Goal: Task Accomplishment & Management: Manage account settings

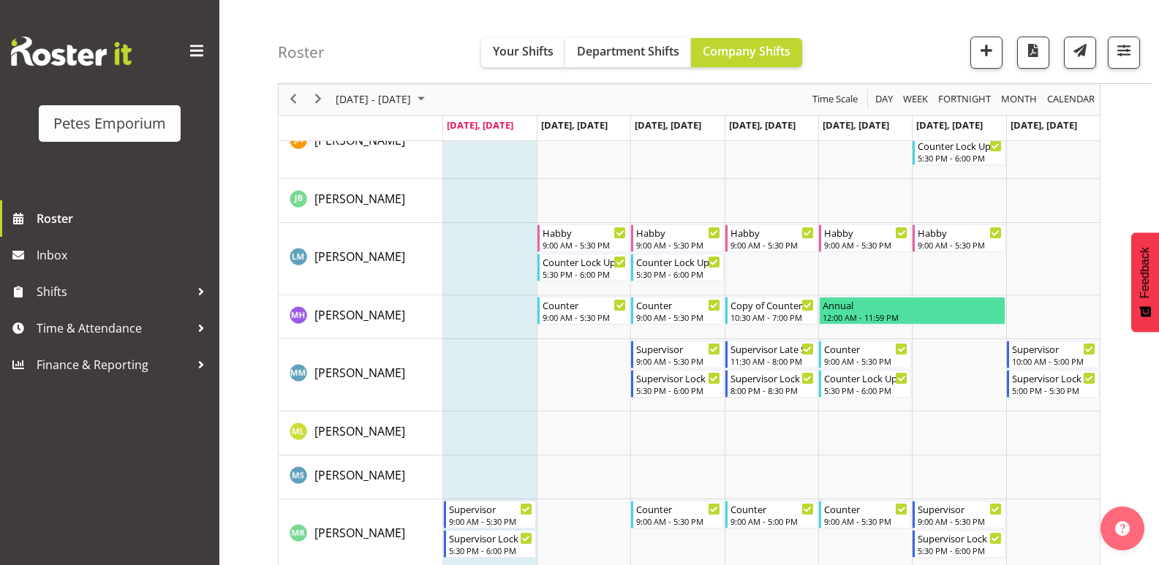
scroll to position [731, 0]
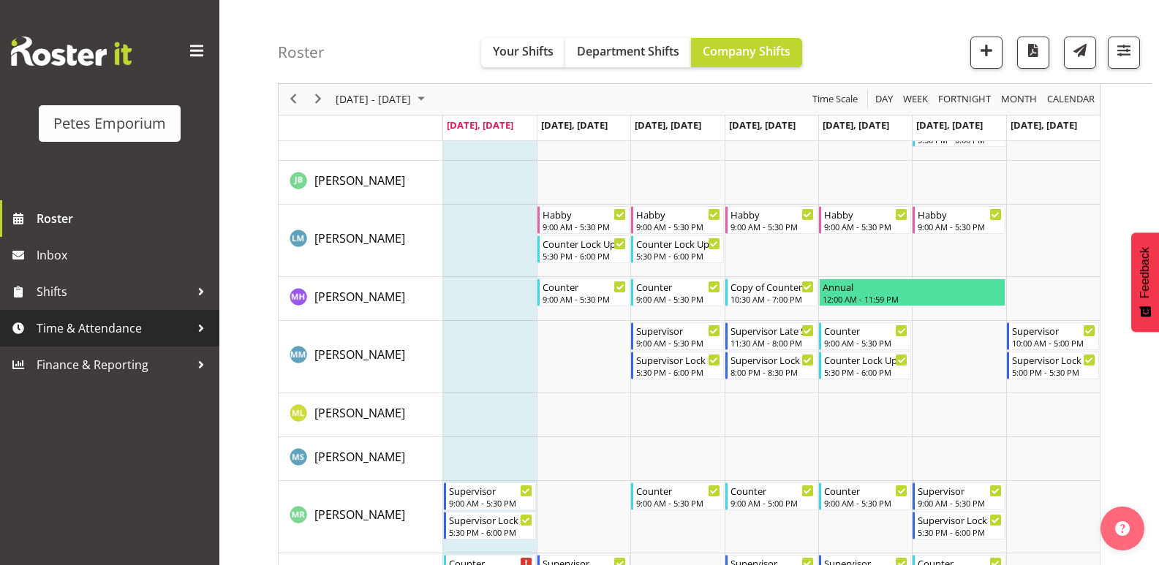
click at [75, 321] on span "Time & Attendance" at bounding box center [114, 328] width 154 height 22
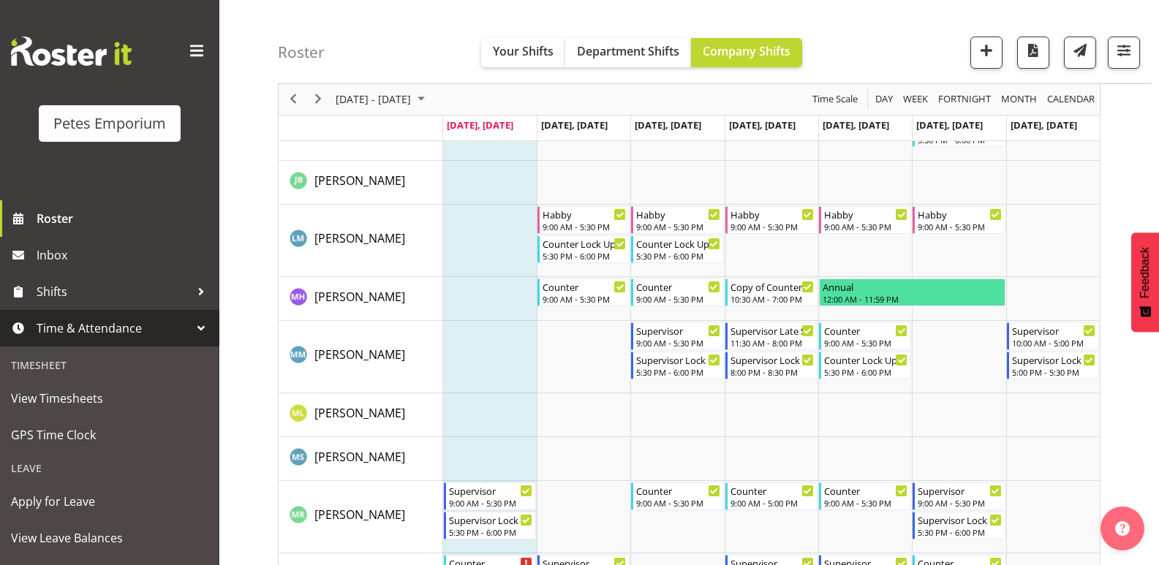
scroll to position [105, 0]
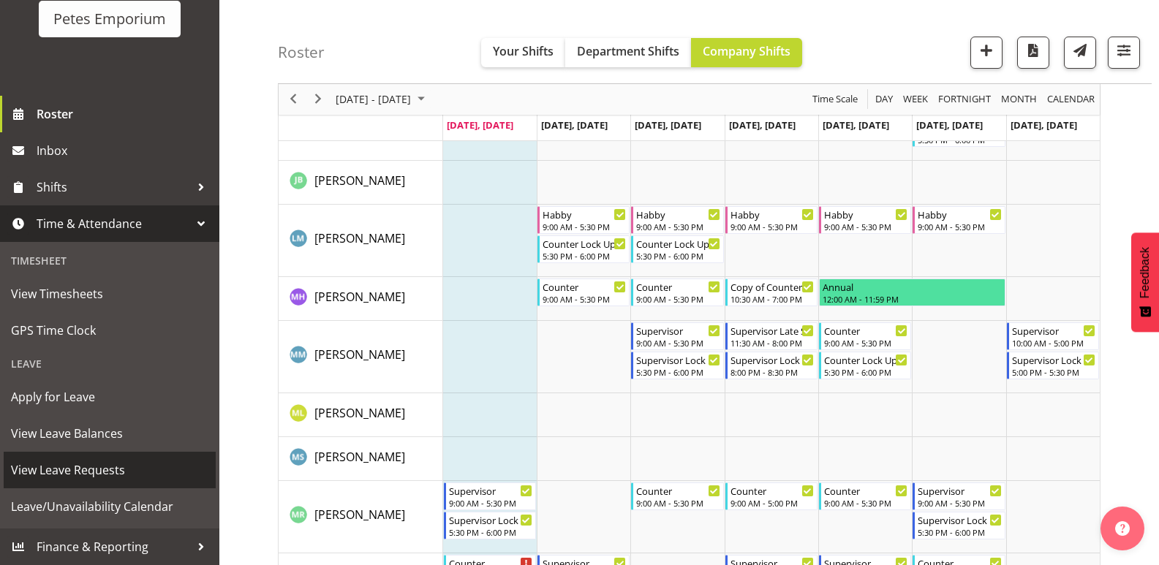
click at [132, 478] on span "View Leave Requests" at bounding box center [109, 470] width 197 height 22
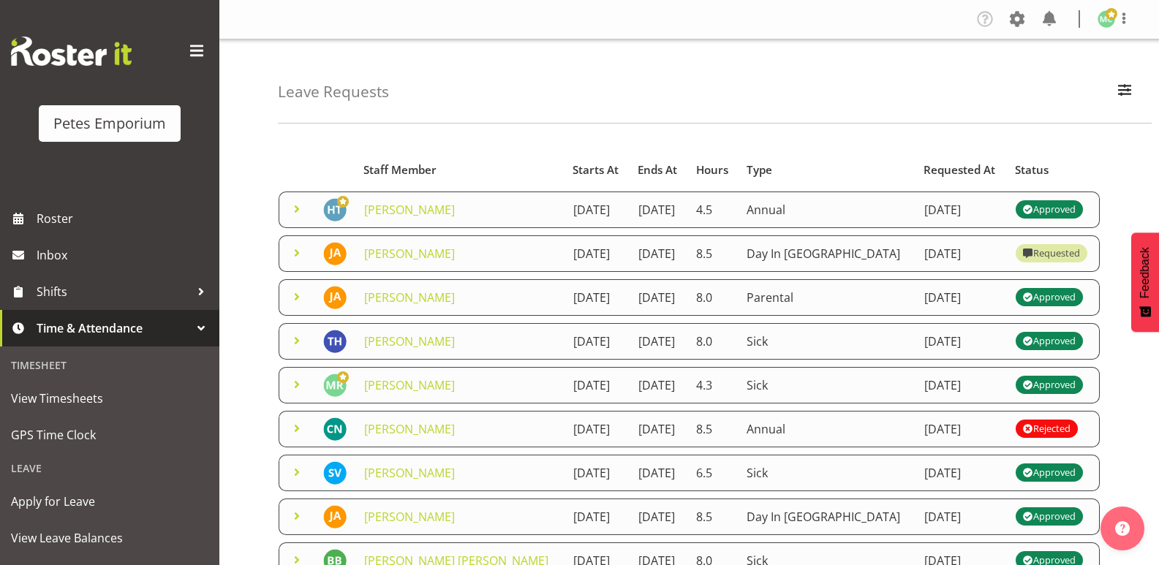
click at [299, 205] on span at bounding box center [297, 209] width 18 height 18
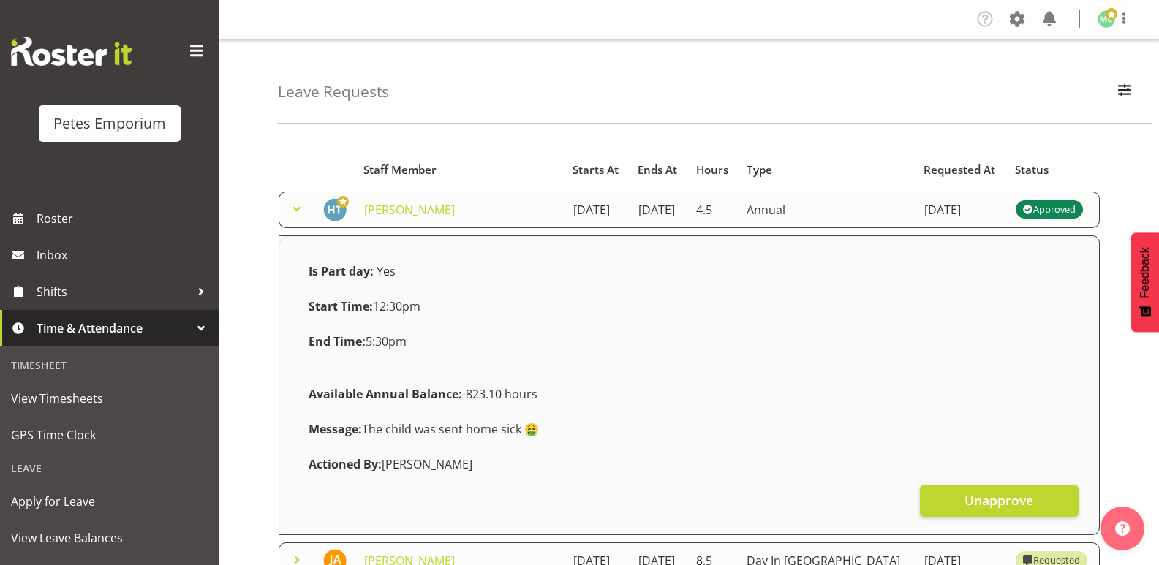
click at [299, 205] on span at bounding box center [297, 209] width 18 height 18
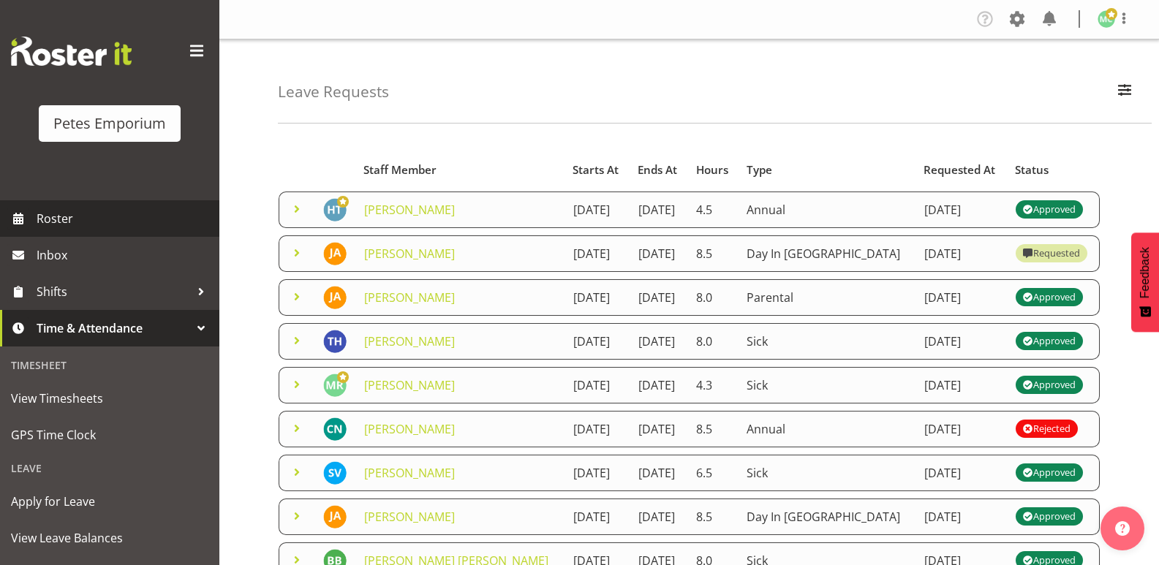
click at [135, 216] on span "Roster" at bounding box center [124, 219] width 175 height 22
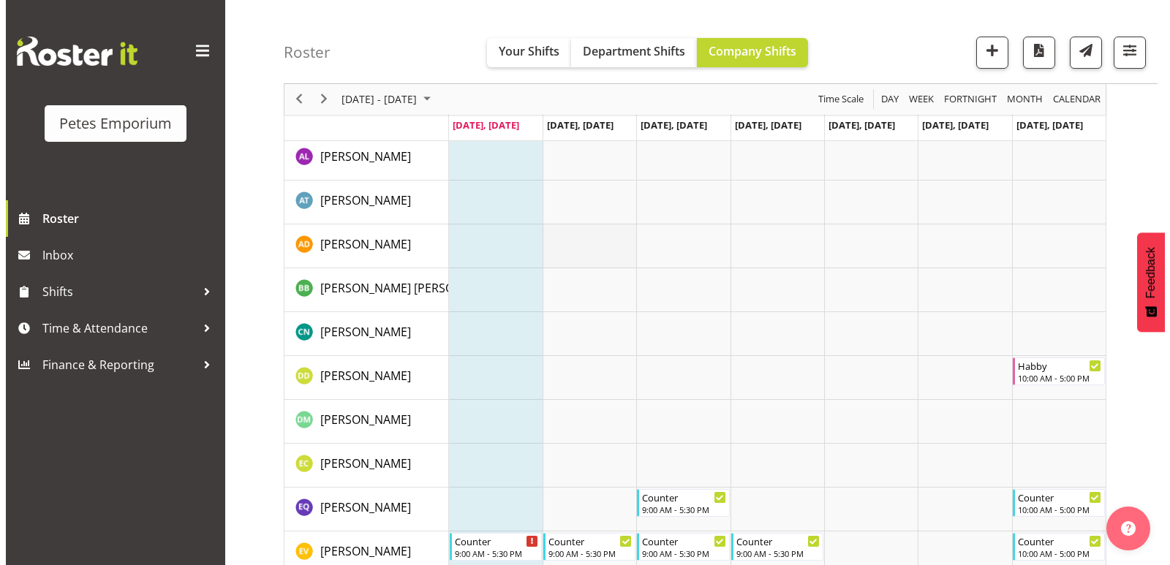
scroll to position [292, 0]
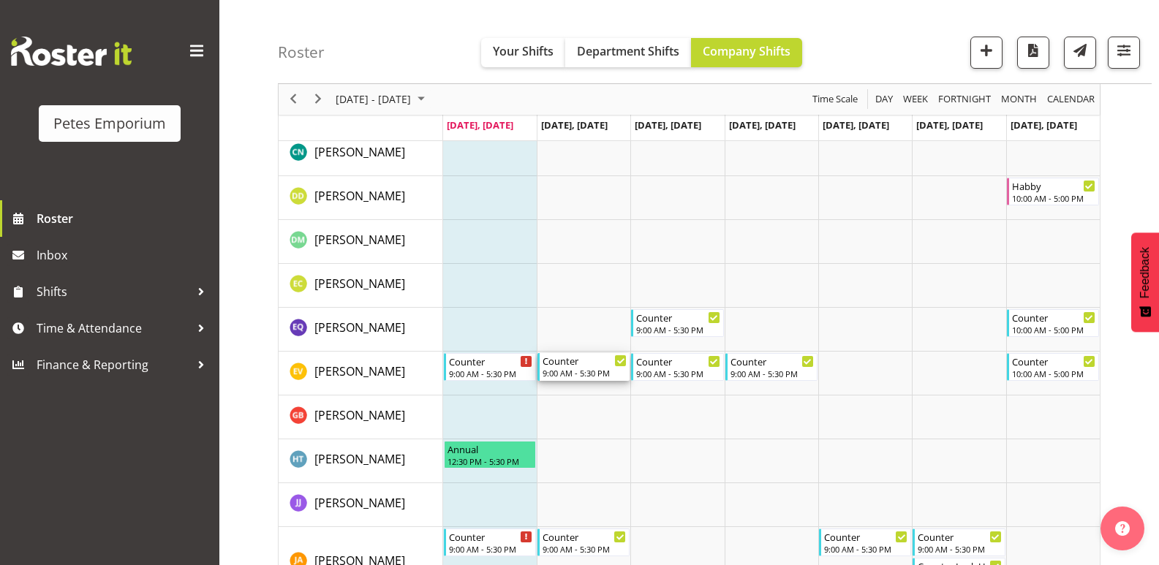
click at [592, 374] on div "9:00 AM - 5:30 PM" at bounding box center [585, 373] width 84 height 12
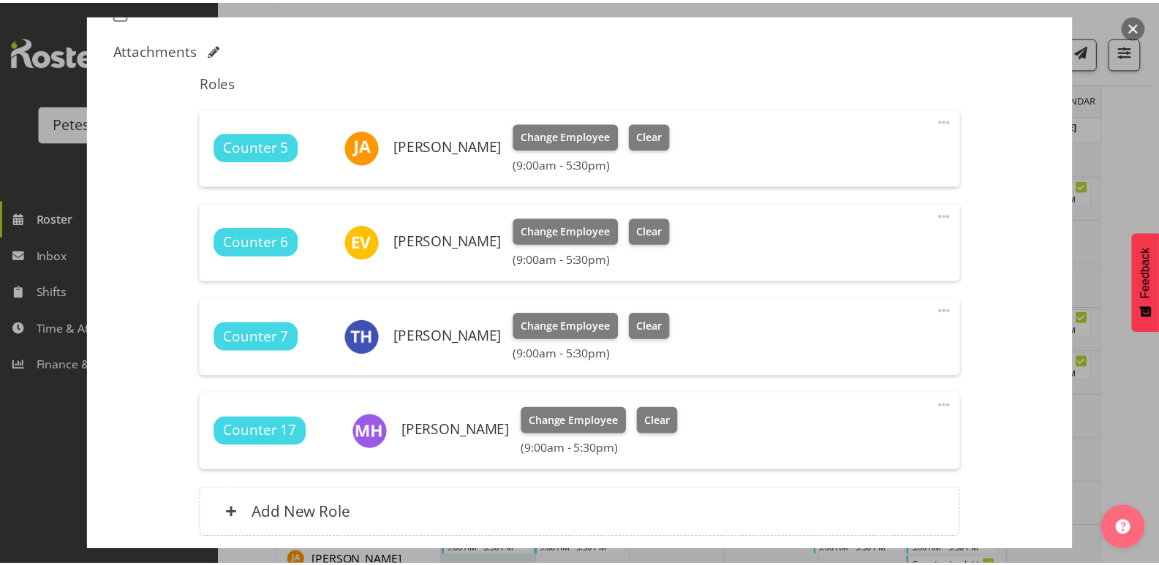
scroll to position [512, 0]
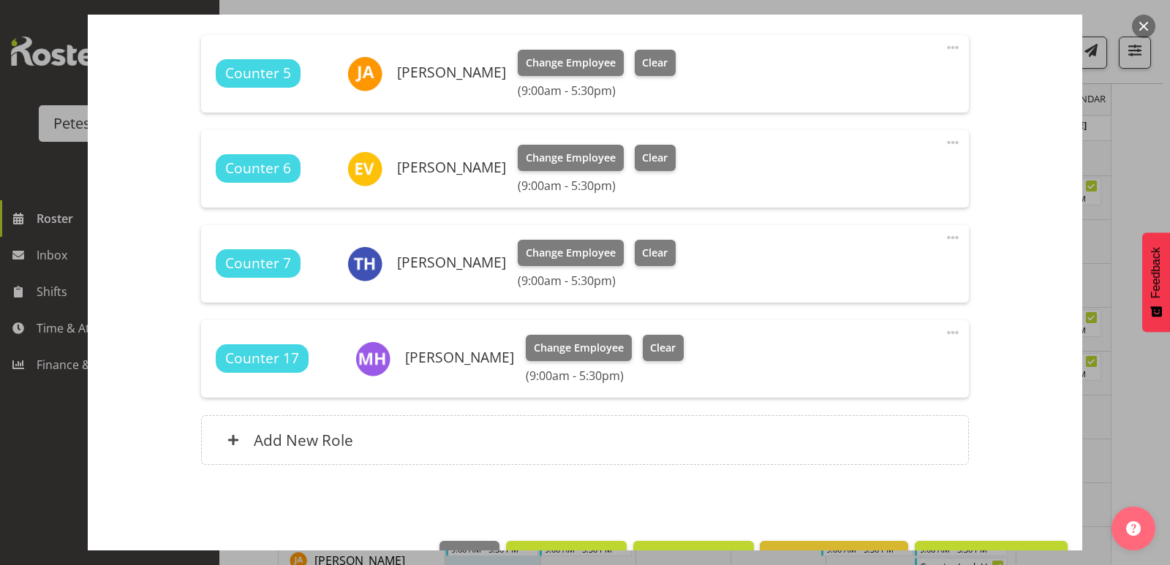
click at [1135, 21] on button "button" at bounding box center [1143, 26] width 23 height 23
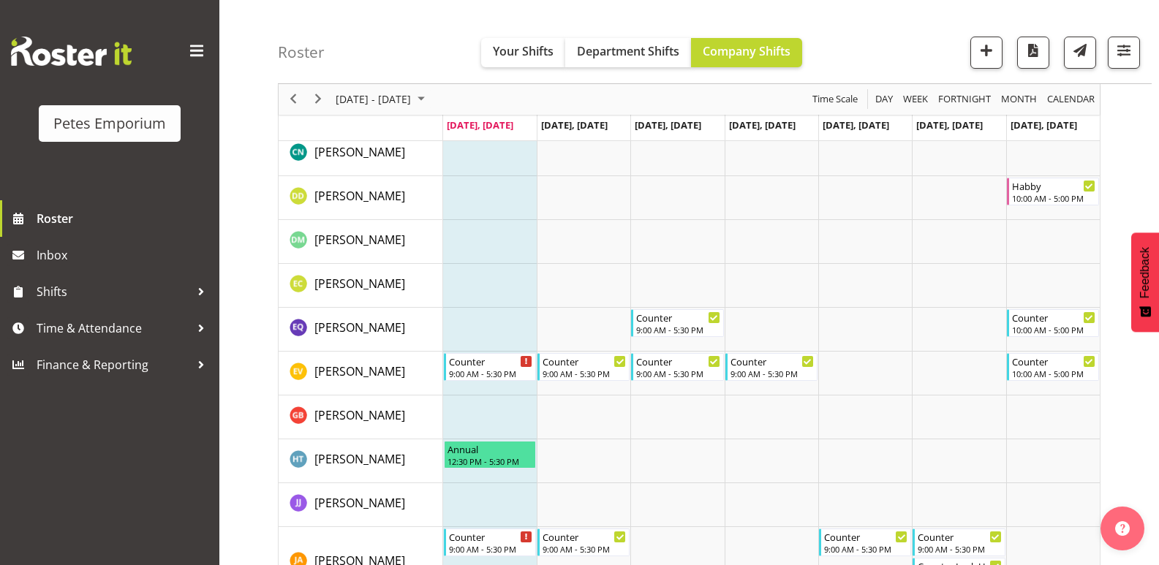
scroll to position [0, 0]
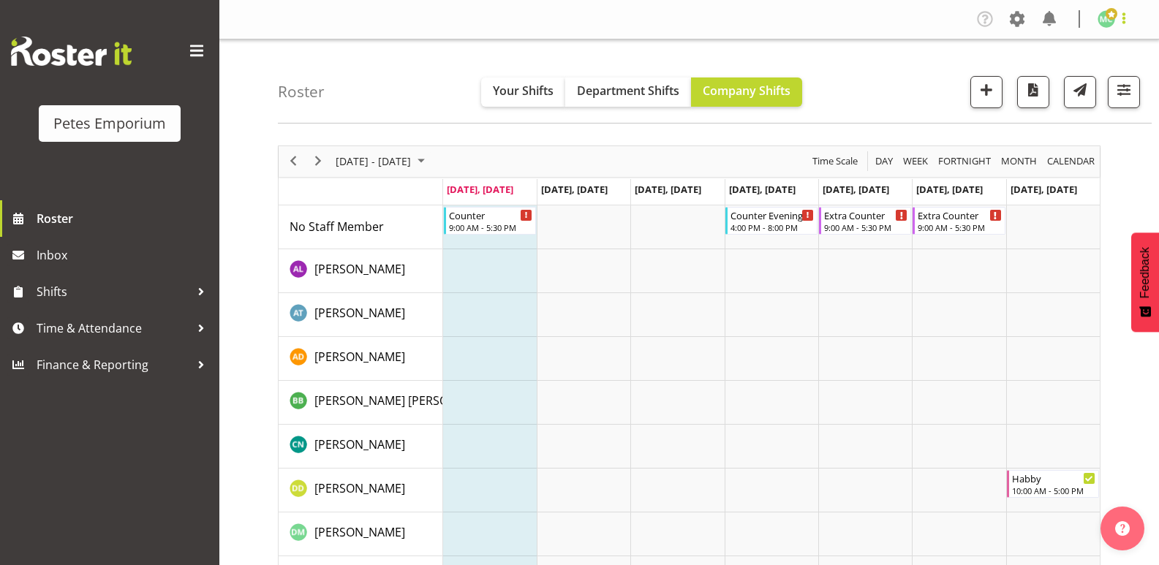
click at [1120, 18] on span at bounding box center [1124, 19] width 18 height 18
click at [1093, 74] on link "Log Out" at bounding box center [1062, 77] width 140 height 26
